Goal: Information Seeking & Learning: Learn about a topic

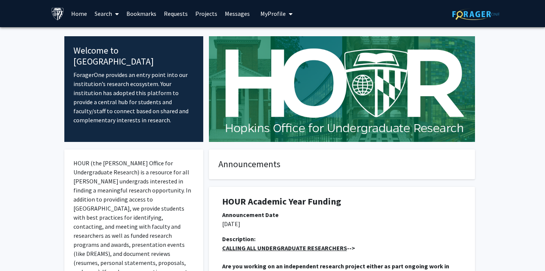
click at [272, 11] on span "My Profile" at bounding box center [272, 14] width 25 height 8
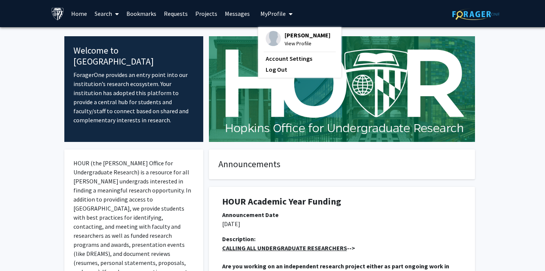
click at [287, 48] on span "View Profile" at bounding box center [307, 43] width 46 height 8
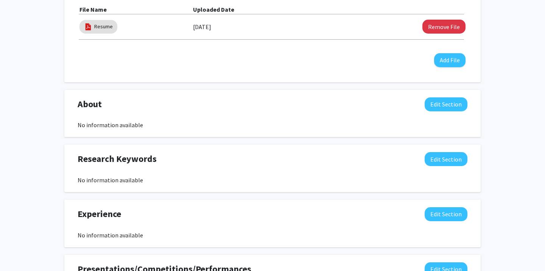
scroll to position [257, 0]
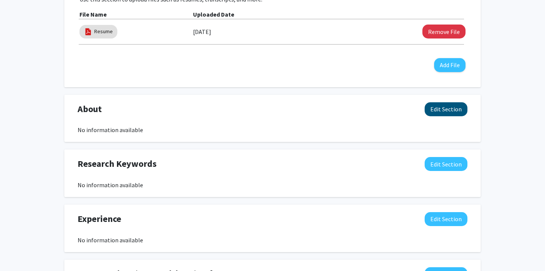
click at [457, 105] on button "Edit Section" at bounding box center [445, 109] width 43 height 14
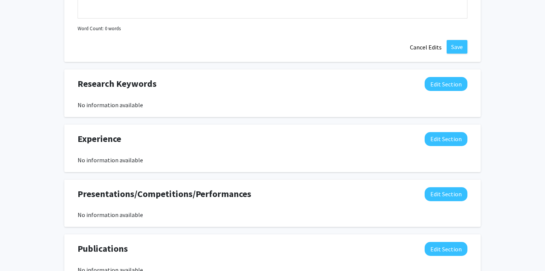
scroll to position [508, 0]
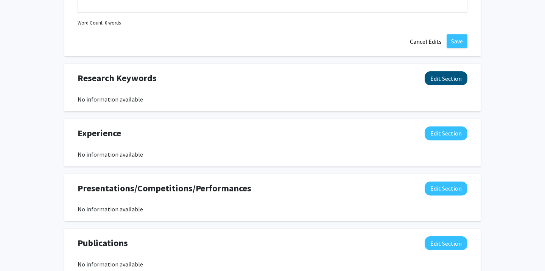
click at [449, 81] on button "Edit Section" at bounding box center [445, 78] width 43 height 14
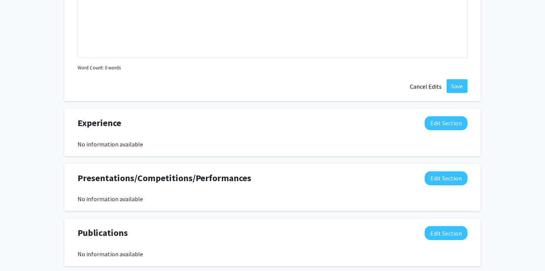
scroll to position [687, 0]
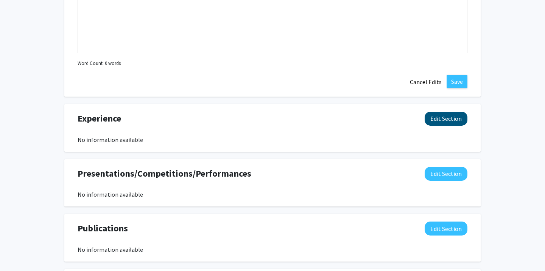
click at [443, 124] on button "Edit Section" at bounding box center [445, 119] width 43 height 14
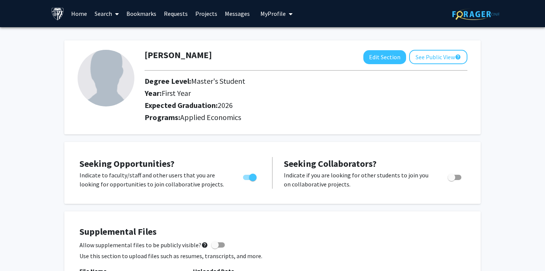
scroll to position [0, 0]
click at [271, 13] on span "My Profile" at bounding box center [272, 14] width 25 height 8
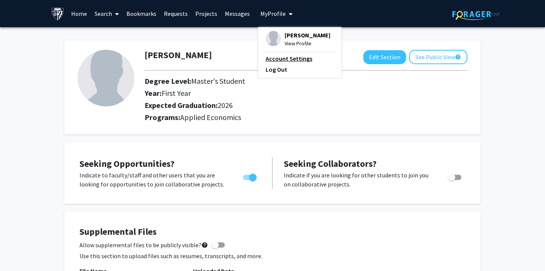
click at [280, 63] on link "Account Settings" at bounding box center [299, 58] width 68 height 9
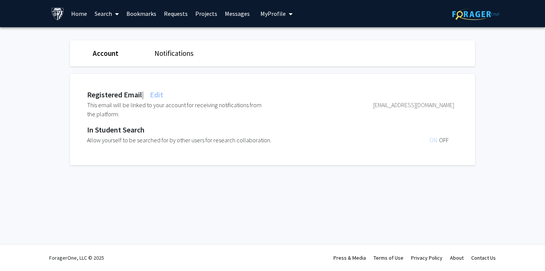
click at [180, 61] on div "Account Notifications" at bounding box center [272, 53] width 416 height 26
click at [178, 55] on link "Notifications" at bounding box center [173, 53] width 39 height 9
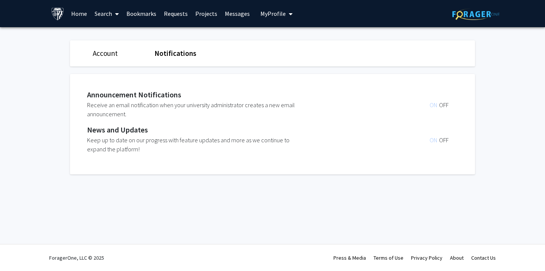
click at [81, 10] on link "Home" at bounding box center [78, 13] width 23 height 26
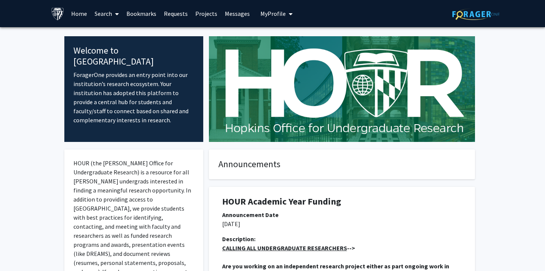
click at [203, 12] on link "Projects" at bounding box center [205, 13] width 29 height 26
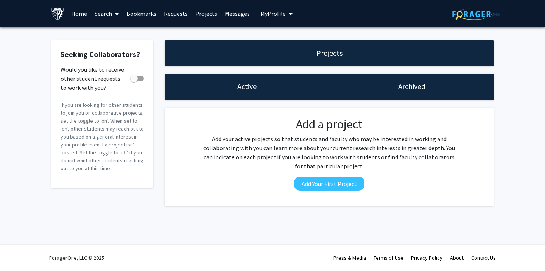
click at [172, 14] on link "Requests" at bounding box center [175, 13] width 31 height 26
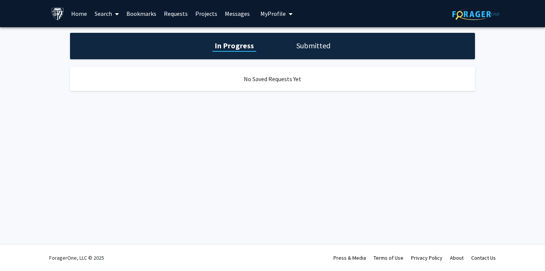
click at [143, 14] on link "Bookmarks" at bounding box center [141, 13] width 37 height 26
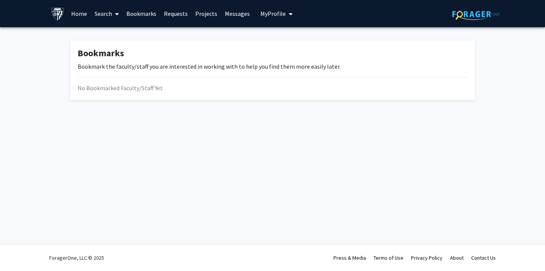
click at [112, 13] on span at bounding box center [115, 14] width 7 height 26
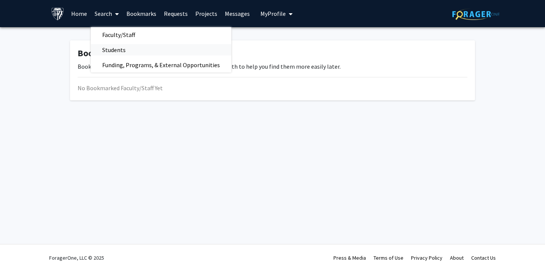
click at [128, 46] on span "Students" at bounding box center [114, 49] width 46 height 15
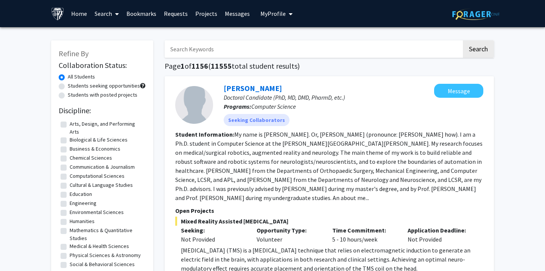
click at [111, 15] on link "Search" at bounding box center [107, 13] width 32 height 26
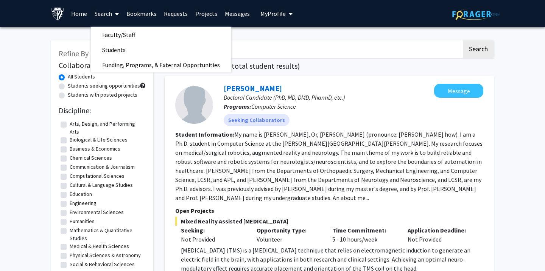
click at [332, 78] on div "[PERSON_NAME] Doctoral Candidate (PhD, MD, DMD, PharmD, etc.) Programs: Compute…" at bounding box center [328, 193] width 329 height 235
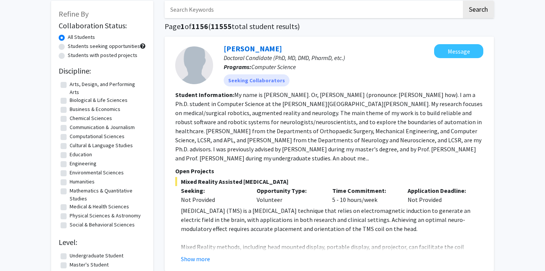
scroll to position [48, 0]
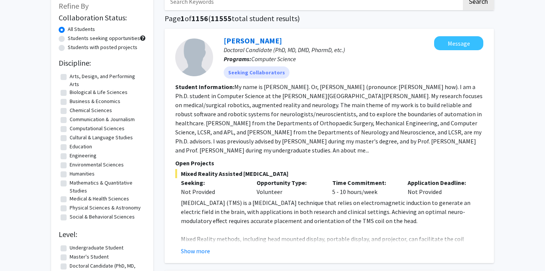
click at [70, 219] on label "Social & Behavioral Sciences" at bounding box center [102, 217] width 65 height 8
click at [70, 218] on input "Social & Behavioral Sciences" at bounding box center [72, 215] width 5 height 5
checkbox input "true"
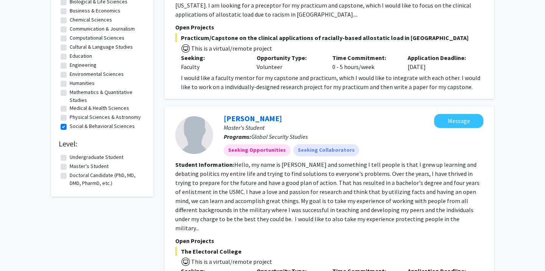
scroll to position [139, 0]
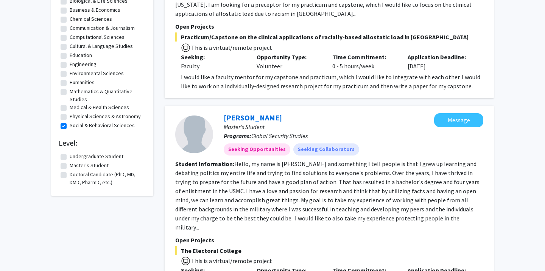
click at [70, 166] on label "Master's Student" at bounding box center [89, 166] width 39 height 8
click at [70, 166] on input "Master's Student" at bounding box center [72, 164] width 5 height 5
checkbox input "true"
